Goal: Task Accomplishment & Management: Manage account settings

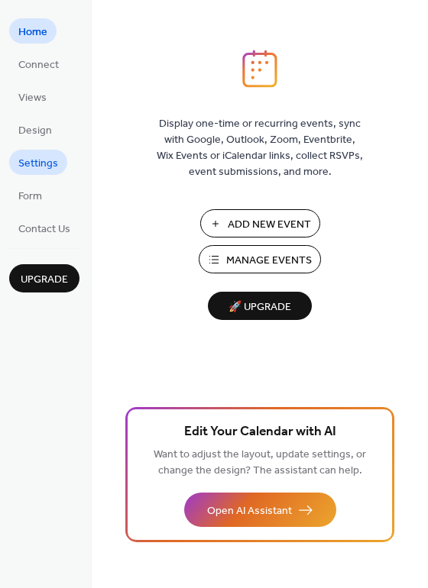
click at [30, 162] on span "Settings" at bounding box center [38, 164] width 40 height 16
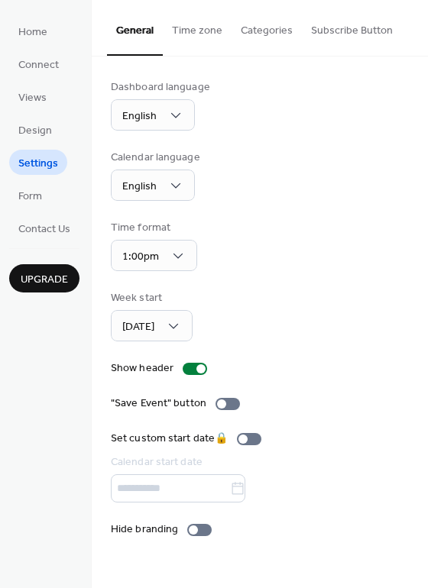
click at [269, 31] on button "Categories" at bounding box center [266, 27] width 70 height 54
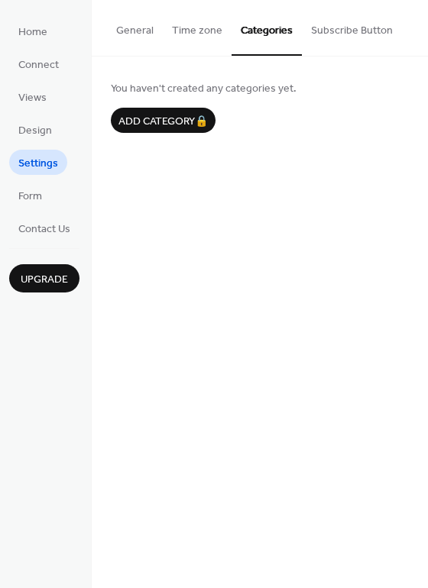
click at [200, 31] on button "Time zone" at bounding box center [197, 27] width 69 height 54
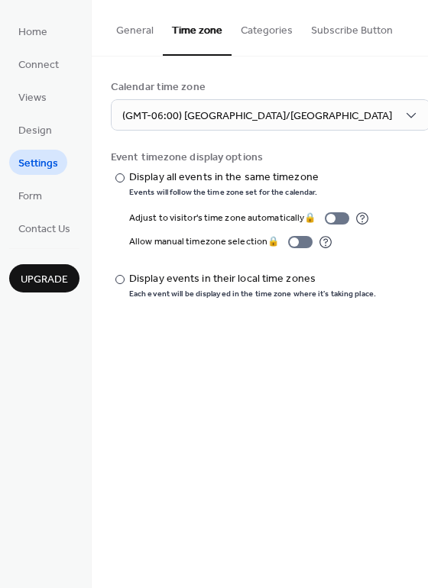
click at [367, 24] on button "Subscribe Button" at bounding box center [352, 27] width 100 height 54
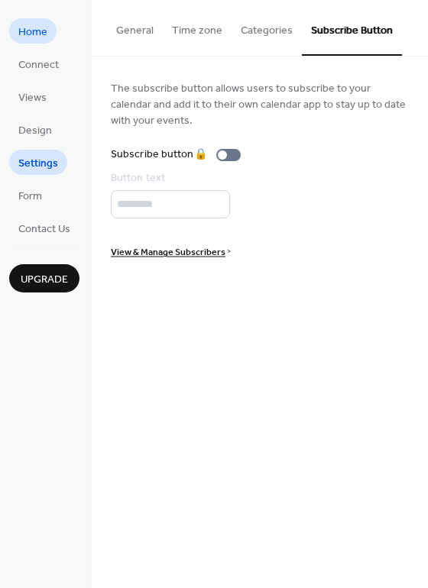
click at [34, 28] on span "Home" at bounding box center [32, 32] width 29 height 16
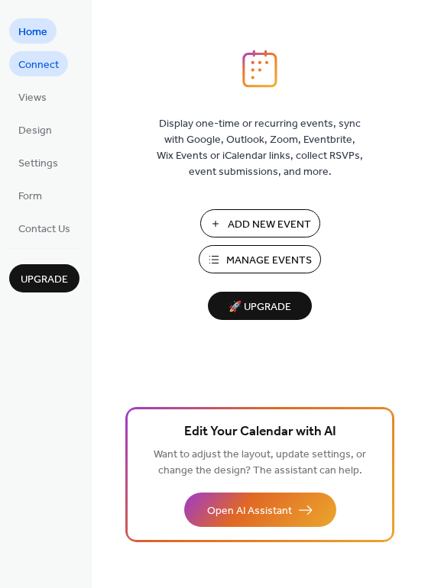
click at [31, 63] on span "Connect" at bounding box center [38, 65] width 40 height 16
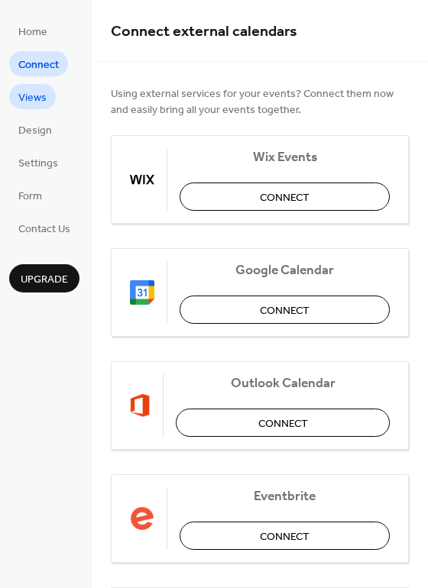
click at [22, 98] on span "Views" at bounding box center [32, 98] width 28 height 16
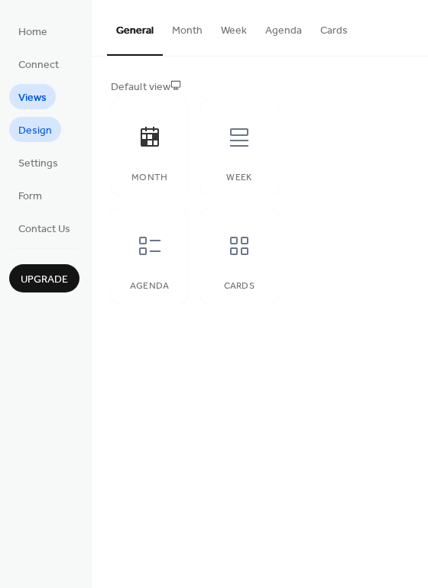
click at [24, 125] on span "Design" at bounding box center [35, 131] width 34 height 16
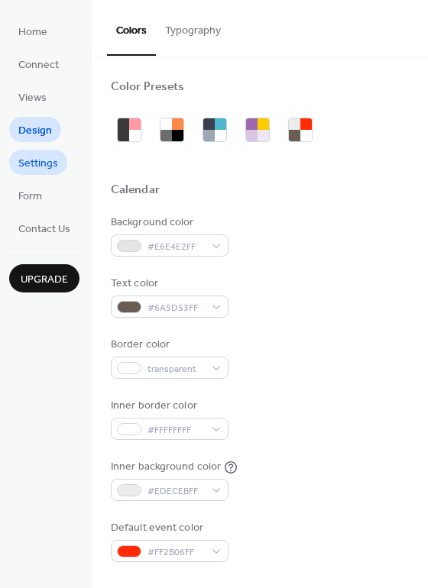
click at [34, 170] on span "Settings" at bounding box center [38, 164] width 40 height 16
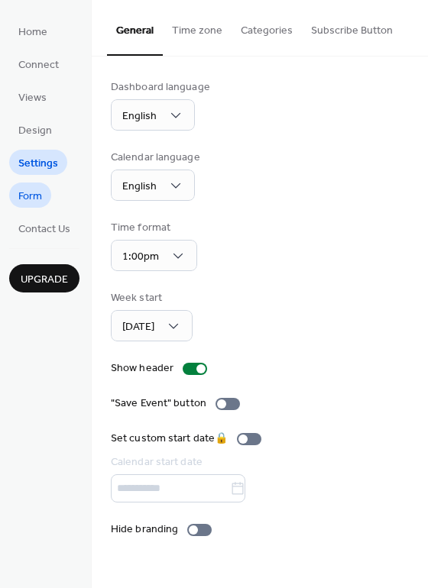
click at [24, 196] on span "Form" at bounding box center [30, 197] width 24 height 16
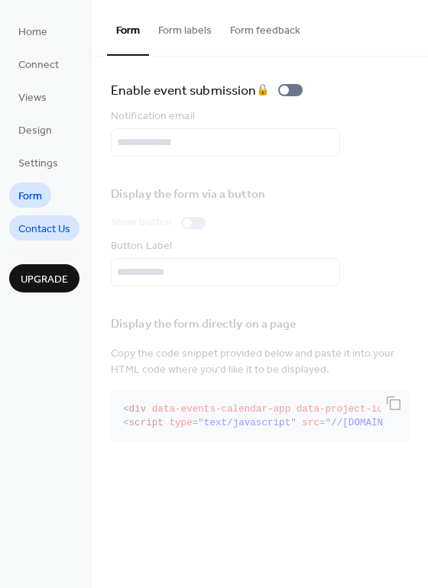
click at [27, 221] on span "Contact Us" at bounding box center [44, 229] width 52 height 16
